Goal: Task Accomplishment & Management: Use online tool/utility

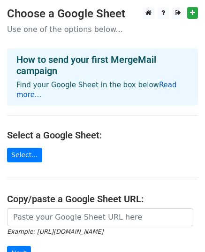
click at [155, 84] on link "Read more..." at bounding box center [96, 90] width 160 height 18
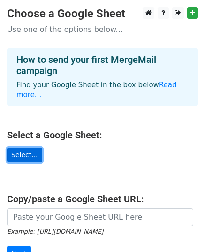
click at [31, 148] on link "Select..." at bounding box center [24, 155] width 35 height 15
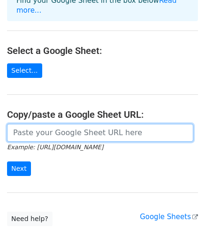
click at [80, 124] on input "url" at bounding box center [100, 133] width 186 height 18
paste input "https://docs.google.com/spreadsheets/d/10bqK_krQ3GyL96Cmn-pNQJXpfeeALlpOW5VylEd…"
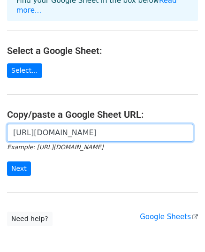
scroll to position [0, 206]
type input "https://docs.google.com/spreadsheets/d/10bqK_krQ3GyL96Cmn-pNQJXpfeeALlpOW5VylEd…"
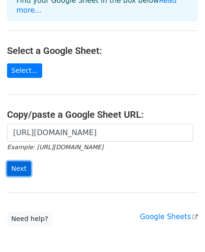
scroll to position [0, 0]
click at [15, 161] on input "Next" at bounding box center [19, 168] width 24 height 15
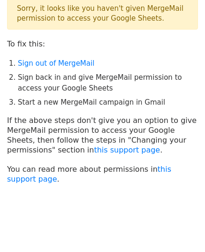
scroll to position [45, 0]
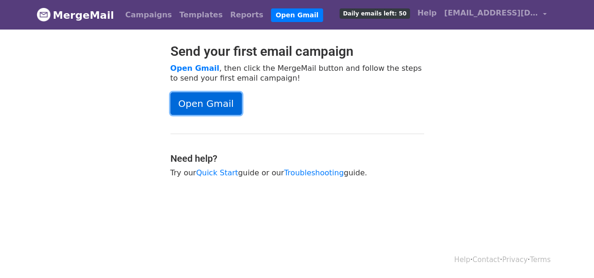
click at [217, 108] on link "Open Gmail" at bounding box center [205, 103] width 71 height 23
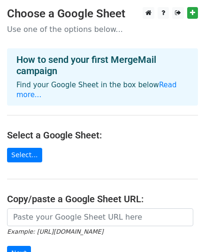
scroll to position [83, 0]
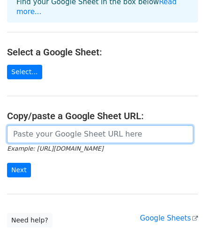
click at [60, 126] on input "url" at bounding box center [100, 134] width 186 height 18
paste input "https://docs.google.com/spreadsheets/d/10bqK_krQ3GyL96Cmn-pNQJXpfeeALlpOW5VylEd…"
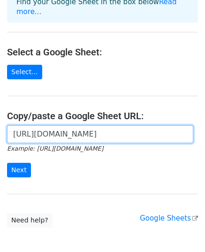
scroll to position [0, 206]
type input "https://docs.google.com/spreadsheets/d/10bqK_krQ3GyL96Cmn-pNQJXpfeeALlpOW5VylEd…"
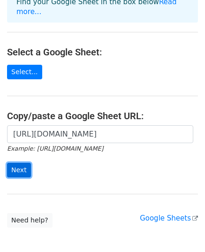
scroll to position [0, 0]
click at [11, 163] on input "Next" at bounding box center [19, 170] width 24 height 15
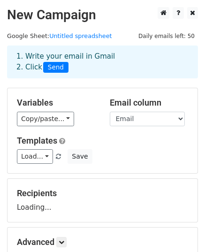
scroll to position [27, 0]
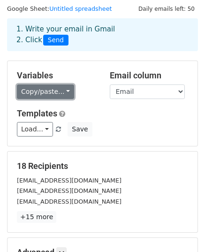
click at [60, 91] on link "Copy/paste..." at bounding box center [45, 91] width 57 height 15
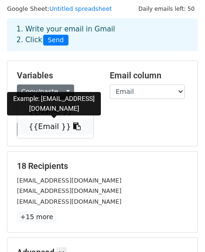
click at [57, 124] on link "{{Email }}" at bounding box center [55, 126] width 76 height 15
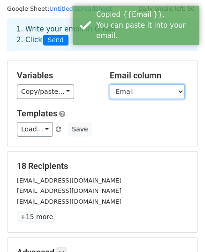
click at [134, 91] on select "Name Email" at bounding box center [147, 91] width 75 height 15
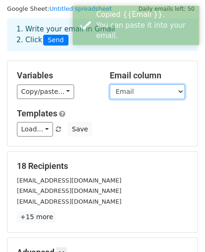
click at [110, 84] on select "Name Email" at bounding box center [147, 91] width 75 height 15
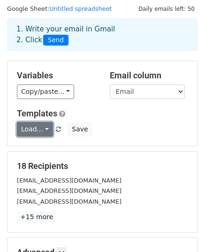
click at [41, 130] on link "Load..." at bounding box center [35, 129] width 36 height 15
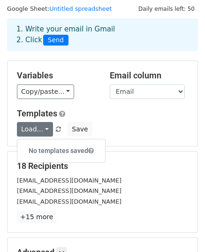
click at [107, 115] on h5 "Templates" at bounding box center [102, 113] width 171 height 10
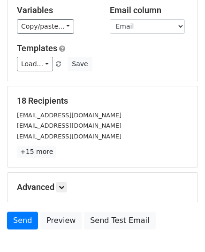
scroll to position [148, 0]
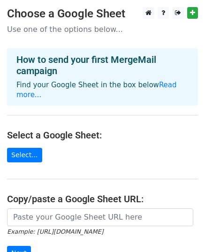
scroll to position [109, 0]
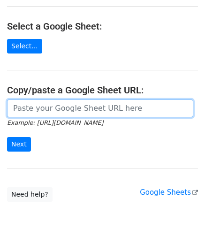
click at [72, 99] on input "url" at bounding box center [100, 108] width 186 height 18
paste input "[URL][DOMAIN_NAME]"
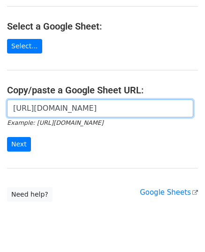
scroll to position [0, 206]
type input "[URL][DOMAIN_NAME]"
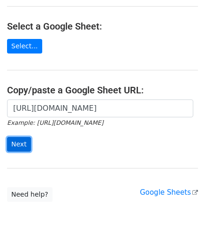
click at [24, 137] on input "Next" at bounding box center [19, 144] width 24 height 15
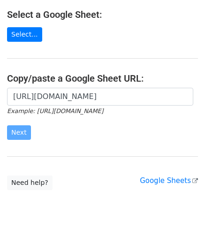
scroll to position [122, 0]
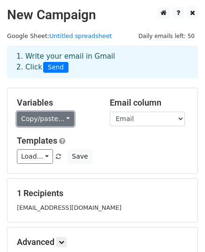
click at [61, 117] on link "Copy/paste..." at bounding box center [45, 119] width 57 height 15
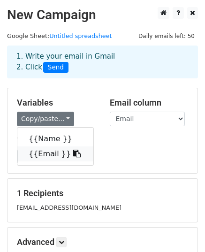
click at [73, 154] on icon at bounding box center [77, 154] width 8 height 8
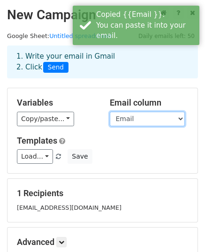
click at [163, 120] on select "Name Email" at bounding box center [147, 119] width 75 height 15
click at [110, 112] on select "Name Email" at bounding box center [147, 119] width 75 height 15
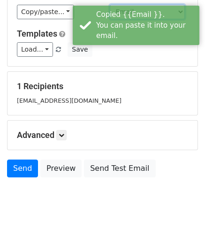
scroll to position [108, 0]
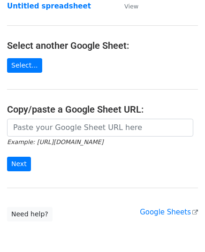
scroll to position [119, 0]
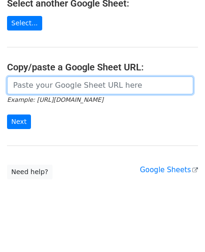
click at [43, 83] on input "url" at bounding box center [100, 85] width 186 height 18
paste input "[URL][DOMAIN_NAME]"
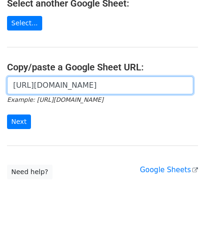
scroll to position [0, 206]
type input "https://docs.google.com/spreadsheets/d/10bqK_krQ3GyL96Cmn-pNQJXpfeeALlpOW5VylEd…"
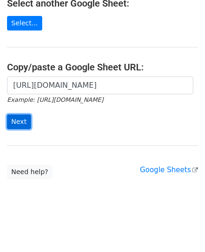
scroll to position [0, 0]
click at [14, 124] on input "Next" at bounding box center [19, 122] width 24 height 15
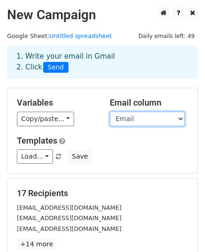
click at [179, 117] on select "Name Email" at bounding box center [147, 119] width 75 height 15
click at [110, 112] on select "Name Email" at bounding box center [147, 119] width 75 height 15
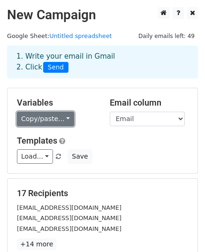
click at [59, 122] on link "Copy/paste..." at bounding box center [45, 119] width 57 height 15
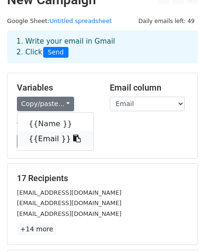
click at [73, 140] on icon at bounding box center [77, 139] width 8 height 8
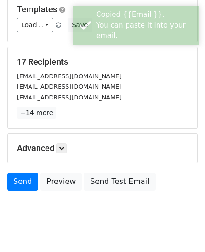
scroll to position [131, 0]
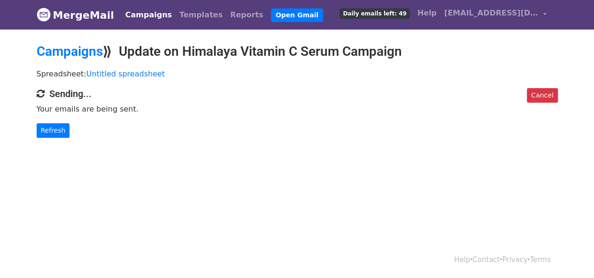
scroll to position [1, 0]
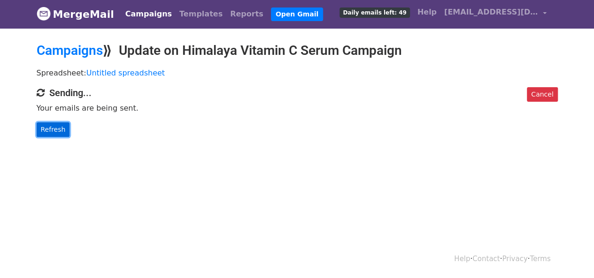
click at [54, 128] on link "Refresh" at bounding box center [53, 129] width 33 height 15
